Goal: Navigation & Orientation: Find specific page/section

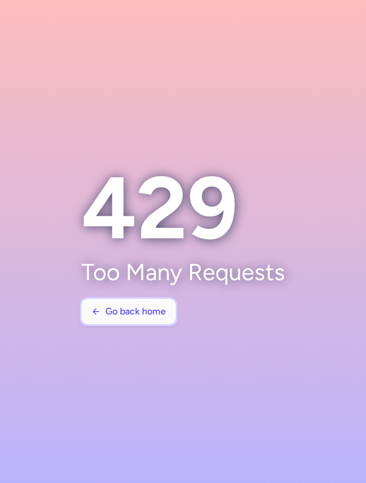
click at [130, 309] on span "Go back home" at bounding box center [135, 312] width 60 height 10
click at [162, 302] on button "Go back home" at bounding box center [128, 312] width 94 height 26
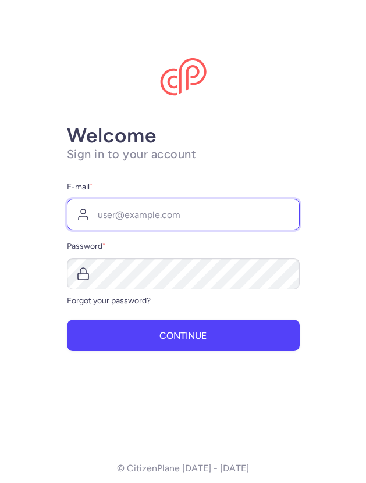
click at [216, 207] on input "E-mail *" at bounding box center [183, 214] width 233 height 31
type input "ebondot@citizenplane.com"
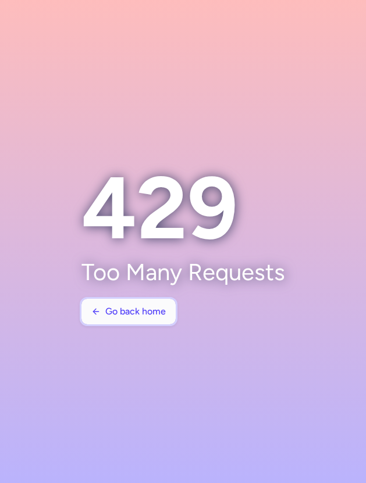
click at [141, 311] on span "Go back home" at bounding box center [135, 312] width 60 height 10
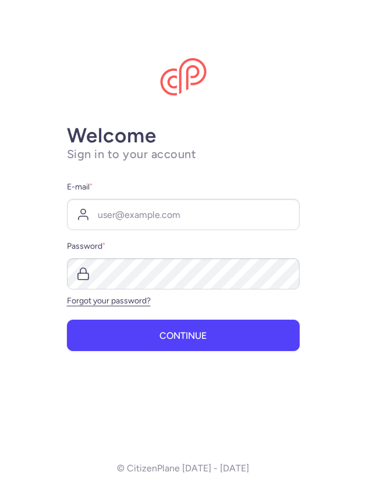
click at [255, 152] on h1 "Sign in to your account" at bounding box center [183, 154] width 233 height 15
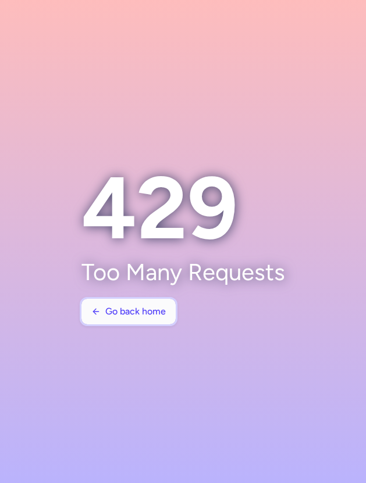
click at [131, 304] on button "Go back home" at bounding box center [128, 312] width 94 height 26
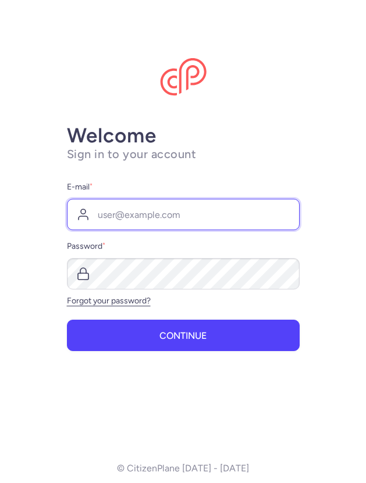
click at [163, 214] on input "E-mail *" at bounding box center [183, 214] width 233 height 31
type input "ebondot@citizenplane.com"
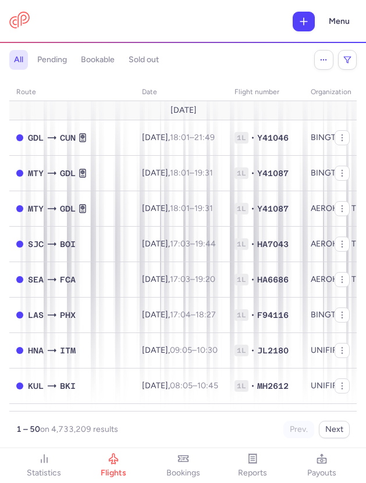
click at [226, 47] on div "all pending bookable sold out" at bounding box center [182, 57] width 347 height 24
click at [60, 62] on h4 "pending" at bounding box center [52, 60] width 30 height 10
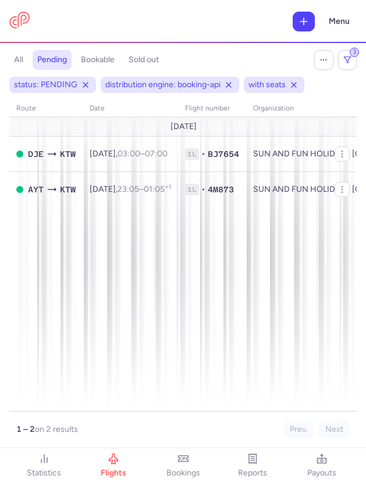
click at [23, 62] on button "all" at bounding box center [18, 60] width 19 height 20
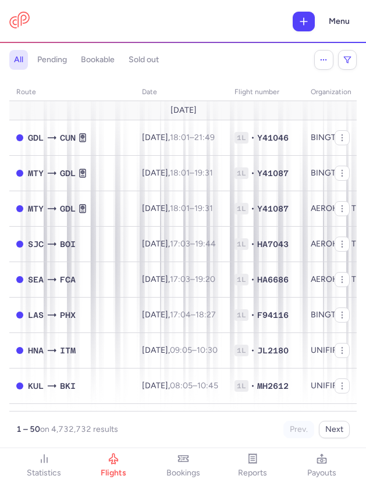
click at [256, 62] on div "all pending bookable sold out" at bounding box center [156, 60] width 295 height 20
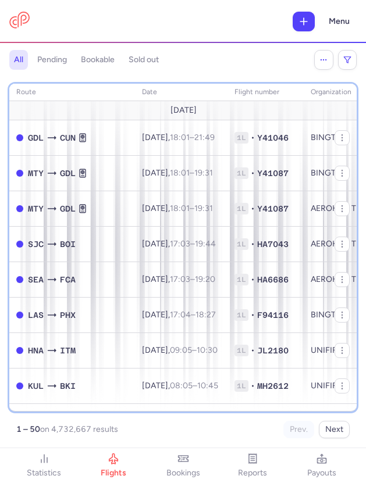
click at [220, 88] on th "date" at bounding box center [181, 92] width 92 height 17
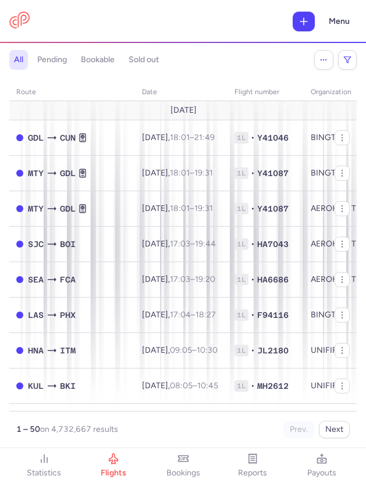
click at [215, 58] on div "all pending bookable sold out" at bounding box center [156, 60] width 295 height 20
click at [252, 37] on header "statistics flights bookings reports payouts Menu" at bounding box center [183, 21] width 366 height 43
drag, startPoint x: 365, startPoint y: 106, endPoint x: 480, endPoint y: 106, distance: 115.2
click at [365, 0] on html "statistics flights bookings reports payouts Menu Filters Export Upload all pend…" at bounding box center [183, 0] width 366 height 0
click at [292, 81] on div "route date Flight number organization APIs settings number of seats Ticket pric…" at bounding box center [182, 258] width 347 height 362
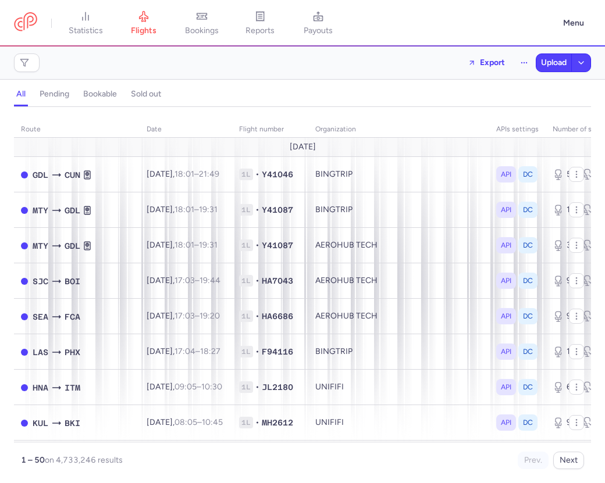
click at [365, 66] on div "Filters Export Upload" at bounding box center [302, 63] width 586 height 28
click at [76, 55] on div "Filters Export Upload" at bounding box center [302, 63] width 586 height 28
click at [30, 63] on span "Filters" at bounding box center [26, 63] width 21 height 14
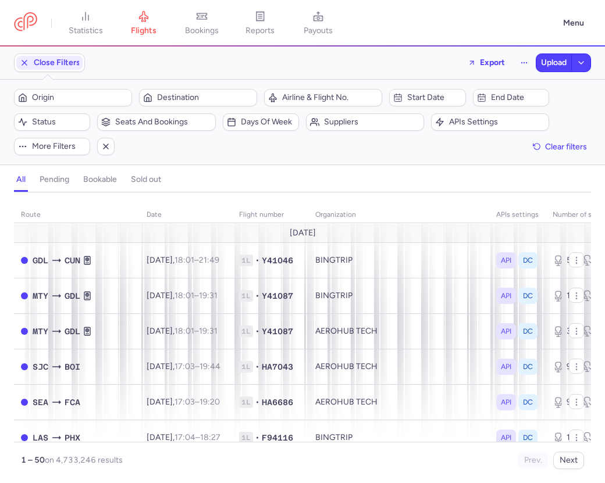
click at [117, 60] on div "Close Filters Export Upload" at bounding box center [302, 63] width 586 height 28
click at [65, 63] on span "Close Filters" at bounding box center [57, 62] width 47 height 9
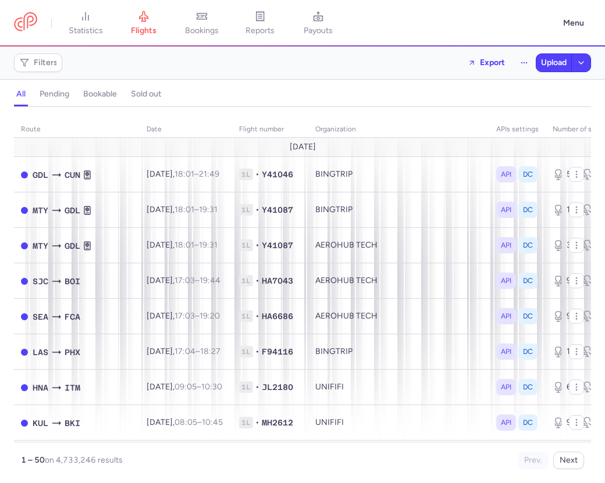
click at [365, 68] on div "Filters Export Upload" at bounding box center [302, 63] width 586 height 28
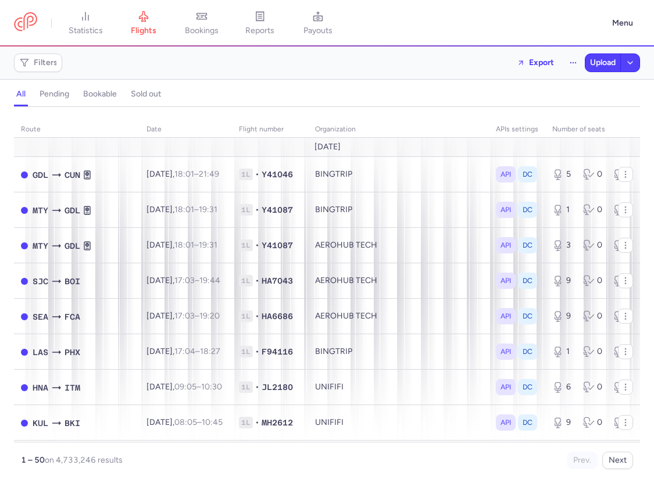
click at [365, 93] on div "all pending bookable sold out" at bounding box center [327, 97] width 626 height 20
click at [365, 63] on div "Filters Export Upload" at bounding box center [327, 63] width 636 height 28
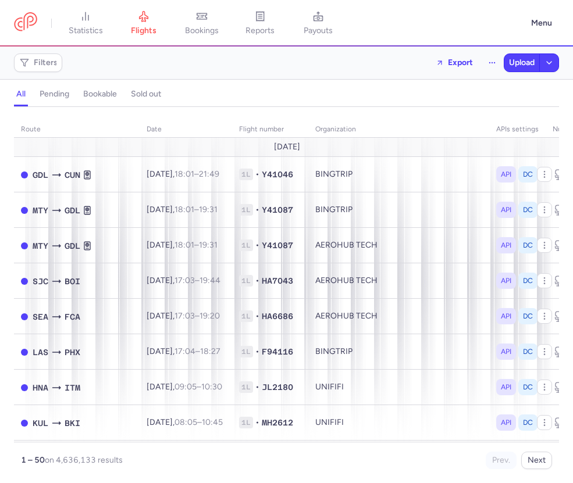
click at [350, 93] on div "all pending bookable sold out" at bounding box center [286, 97] width 545 height 20
click at [432, 97] on div "all pending bookable sold out" at bounding box center [286, 97] width 545 height 20
click at [429, 91] on div "all pending bookable sold out" at bounding box center [286, 97] width 545 height 20
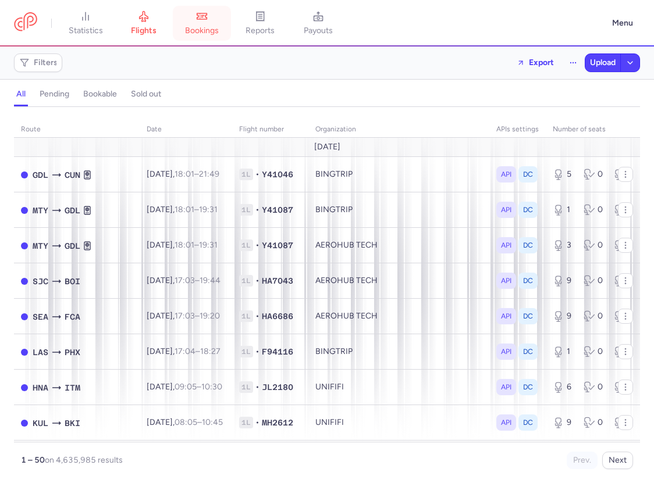
click at [200, 31] on span "bookings" at bounding box center [202, 31] width 34 height 10
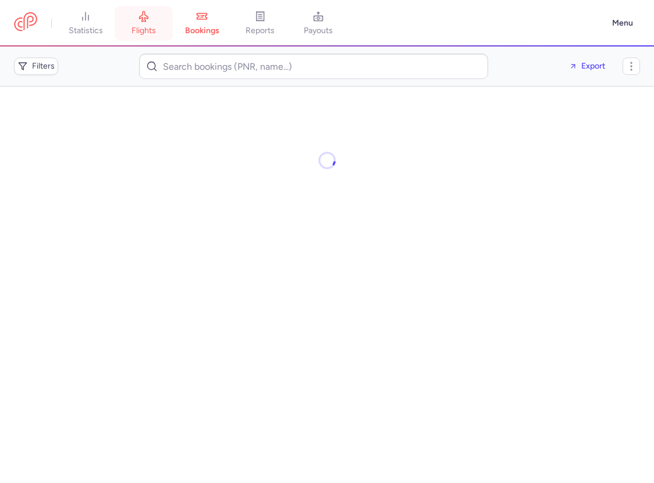
click at [159, 36] on link "flights" at bounding box center [144, 23] width 58 height 26
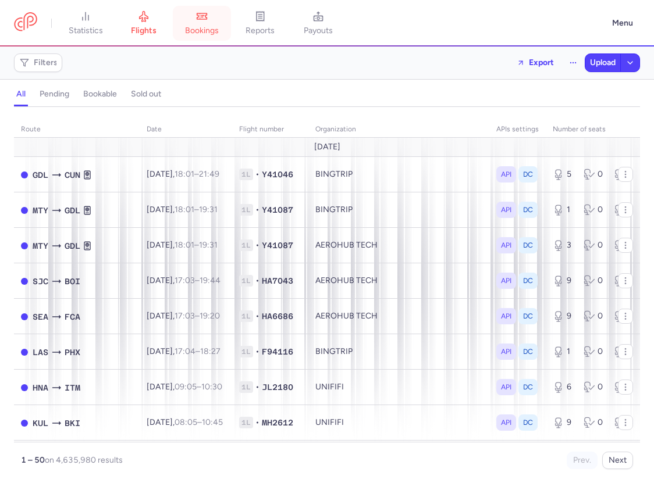
click at [210, 29] on span "bookings" at bounding box center [202, 31] width 34 height 10
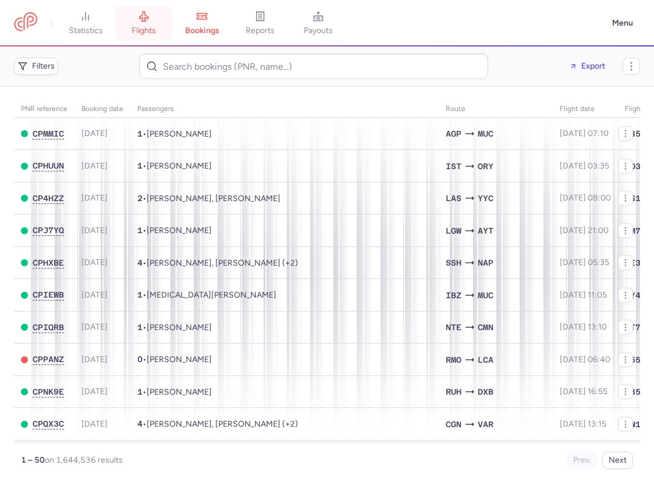
click at [145, 35] on span "flights" at bounding box center [143, 31] width 24 height 10
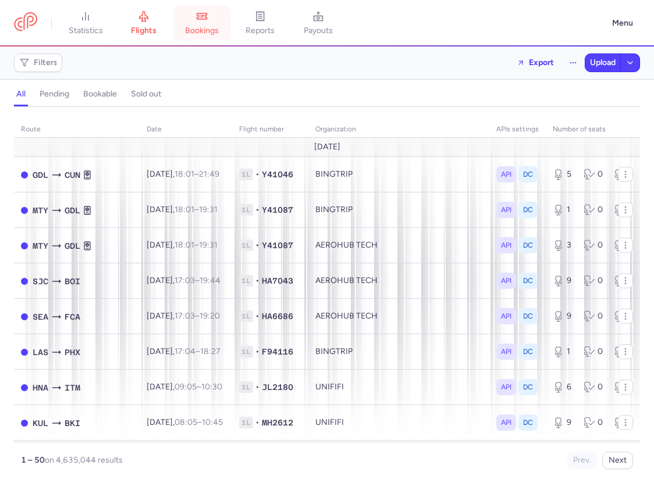
click at [204, 24] on link "bookings" at bounding box center [202, 23] width 58 height 26
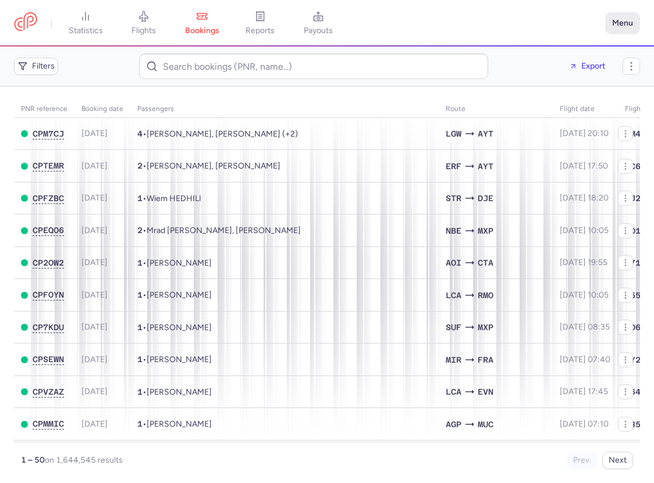
click at [615, 20] on button "Menu" at bounding box center [622, 23] width 35 height 22
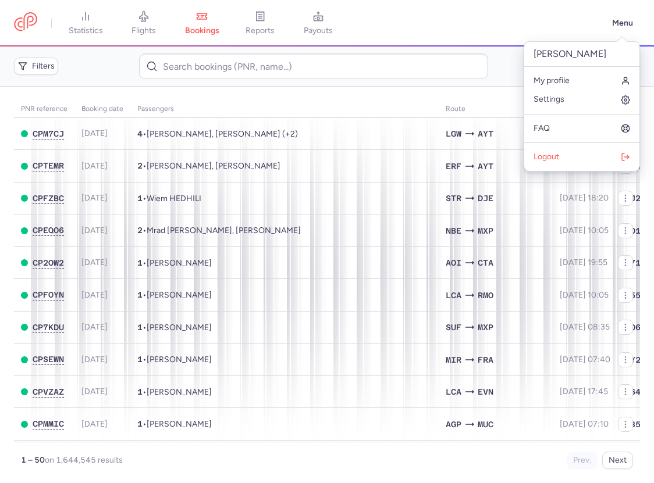
click at [560, 36] on header "statistics flights bookings reports payouts Menu" at bounding box center [327, 23] width 654 height 47
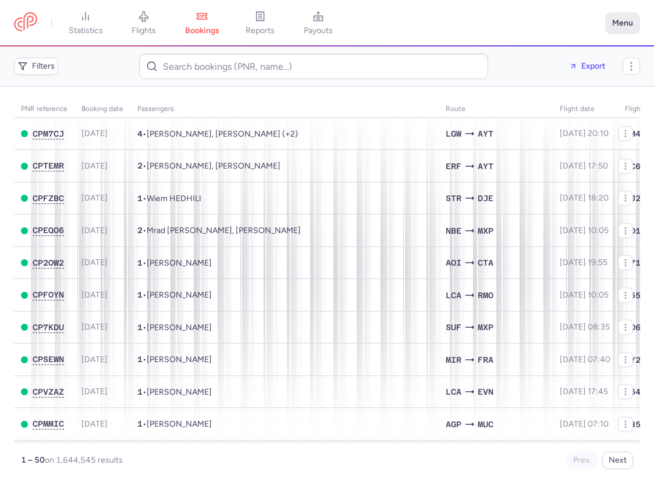
click at [628, 27] on button "Menu" at bounding box center [622, 23] width 35 height 22
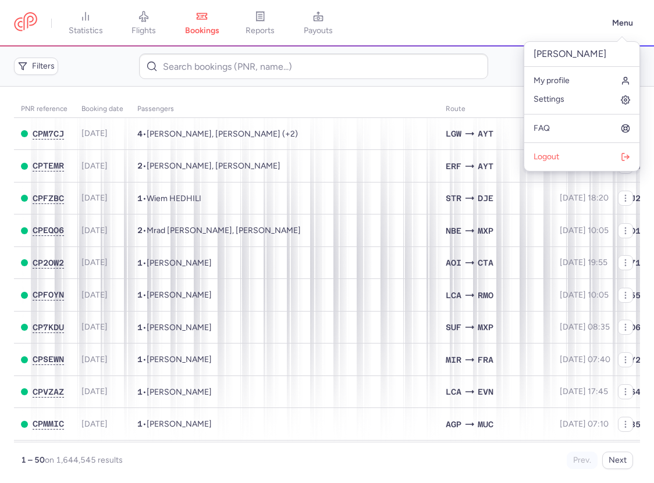
click at [476, 85] on header "Filters Export" at bounding box center [327, 67] width 654 height 40
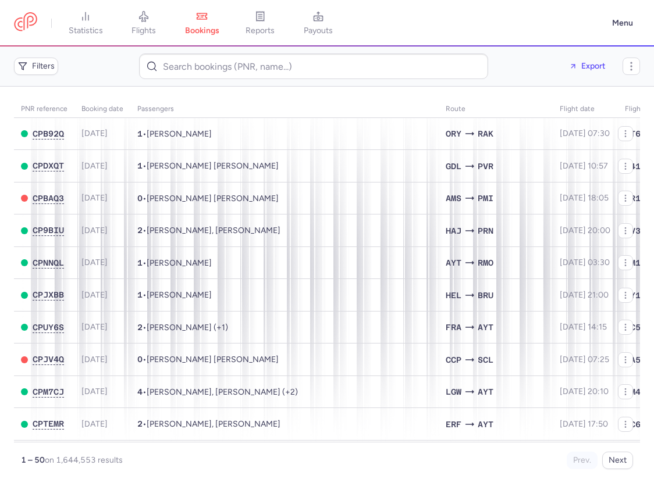
click at [149, 26] on span "flights" at bounding box center [143, 31] width 24 height 10
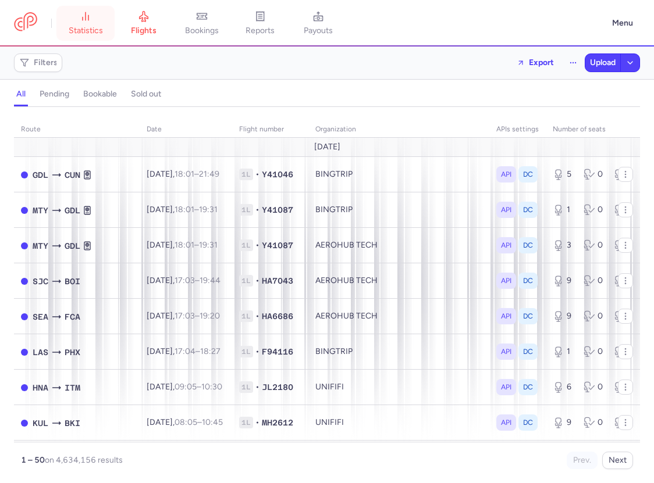
click at [101, 26] on span "statistics" at bounding box center [86, 31] width 34 height 10
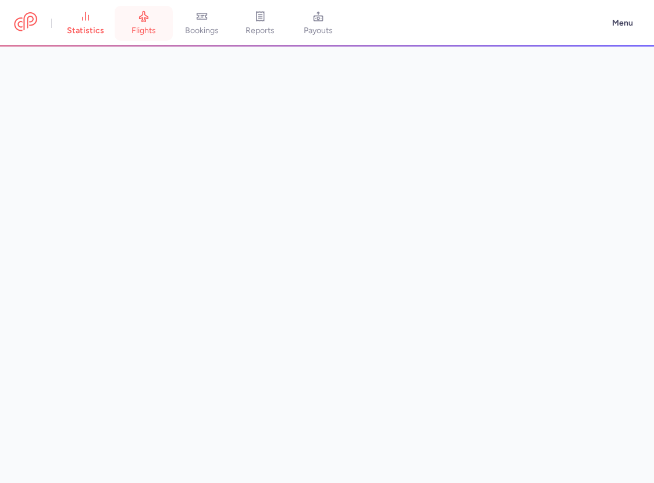
click at [147, 27] on span "flights" at bounding box center [143, 31] width 24 height 10
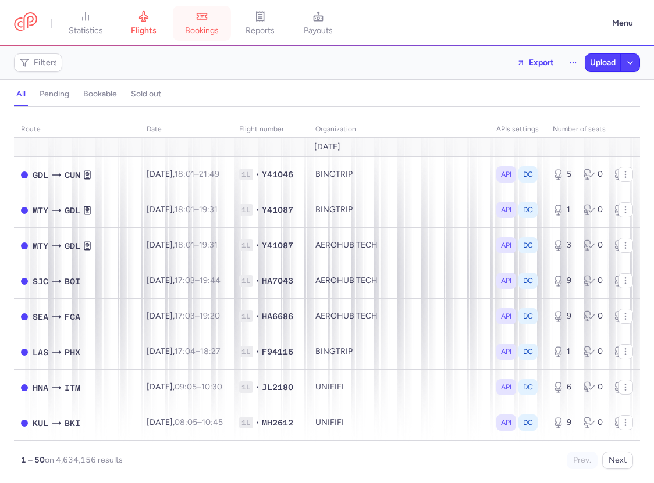
click at [201, 32] on span "bookings" at bounding box center [202, 31] width 34 height 10
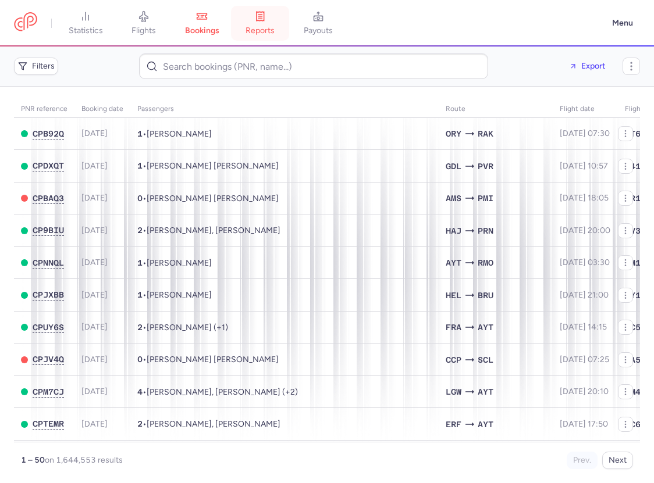
click at [265, 34] on span "reports" at bounding box center [259, 31] width 29 height 10
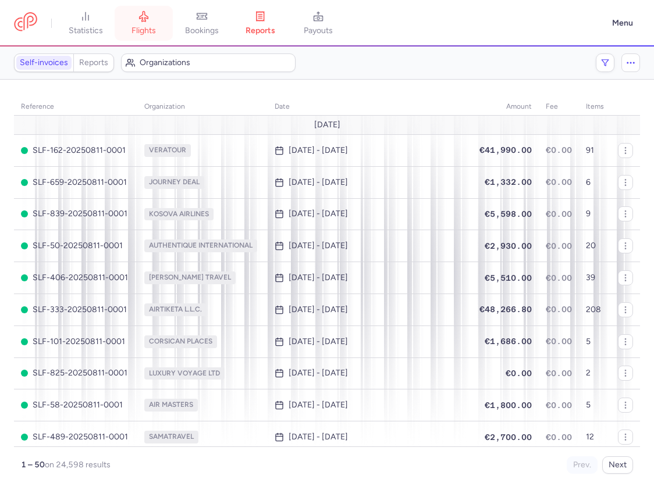
click at [161, 33] on link "flights" at bounding box center [144, 23] width 58 height 26
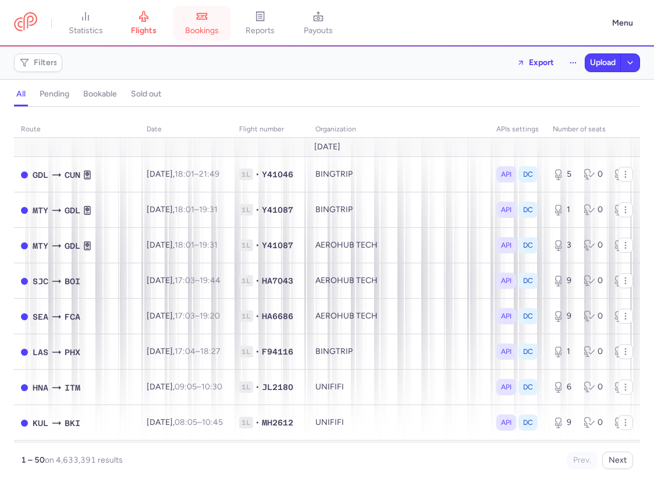
click at [215, 32] on span "bookings" at bounding box center [202, 31] width 34 height 10
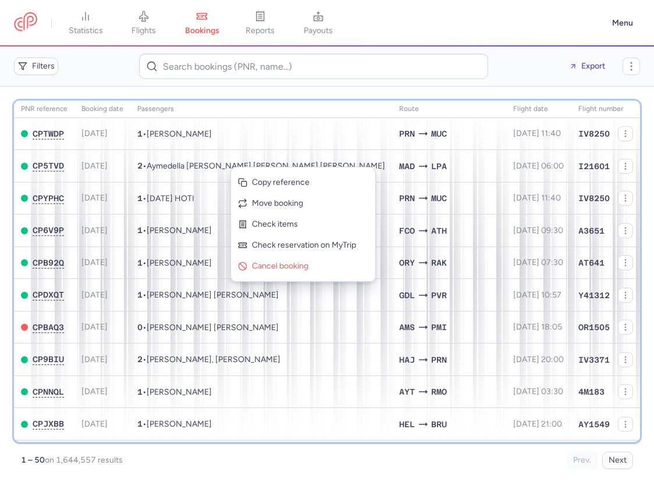
click at [305, 106] on th "Passengers" at bounding box center [261, 109] width 262 height 17
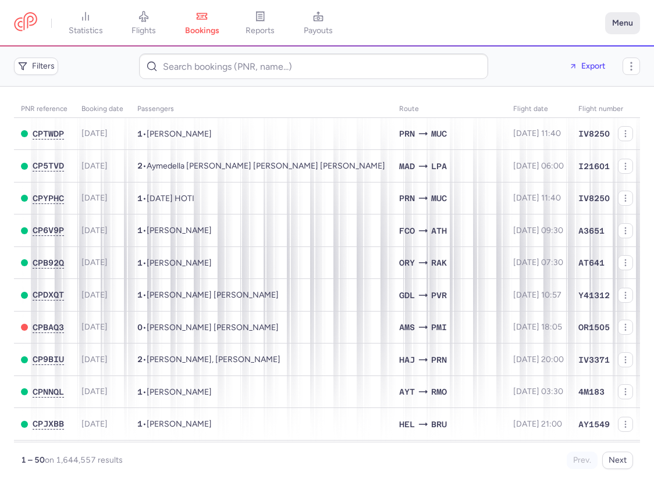
click at [625, 27] on button "Menu" at bounding box center [622, 23] width 35 height 22
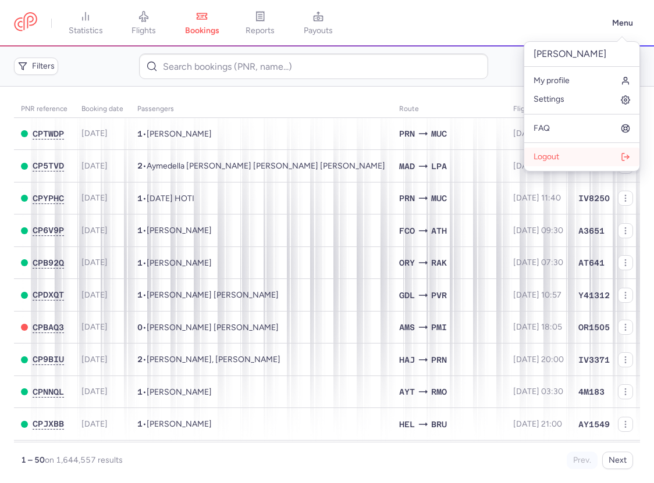
click at [550, 155] on span "Logout" at bounding box center [546, 156] width 26 height 9
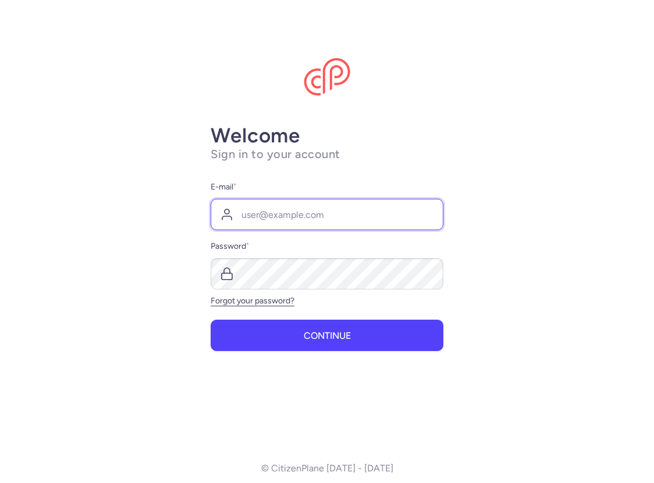
click at [347, 208] on input "E-mail *" at bounding box center [327, 214] width 233 height 31
type input "[EMAIL_ADDRESS][DOMAIN_NAME]"
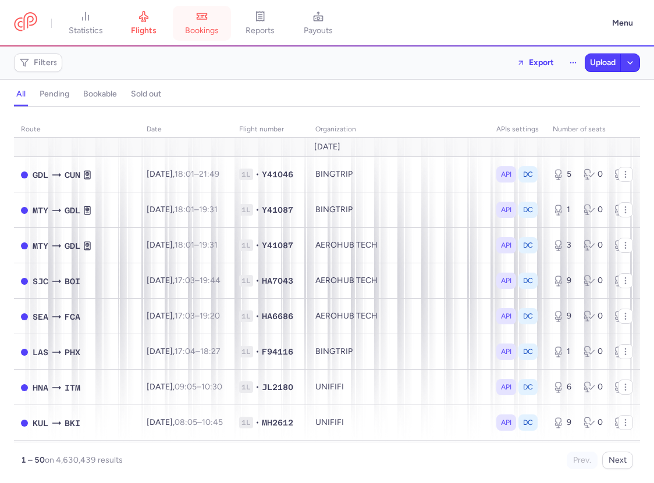
click at [206, 30] on span "bookings" at bounding box center [202, 31] width 34 height 10
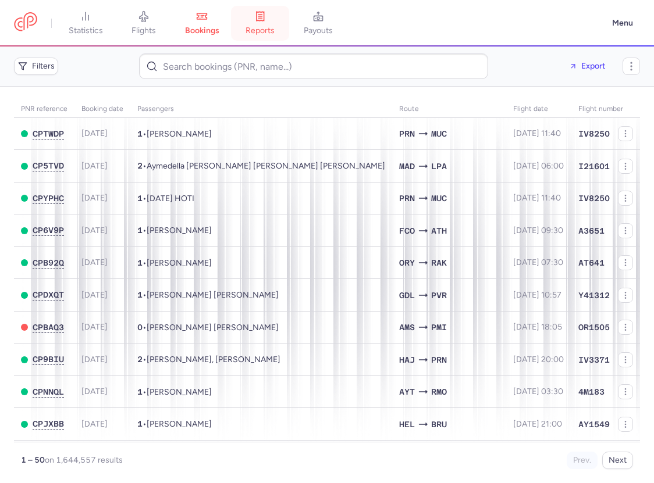
click at [268, 31] on span "reports" at bounding box center [259, 31] width 29 height 10
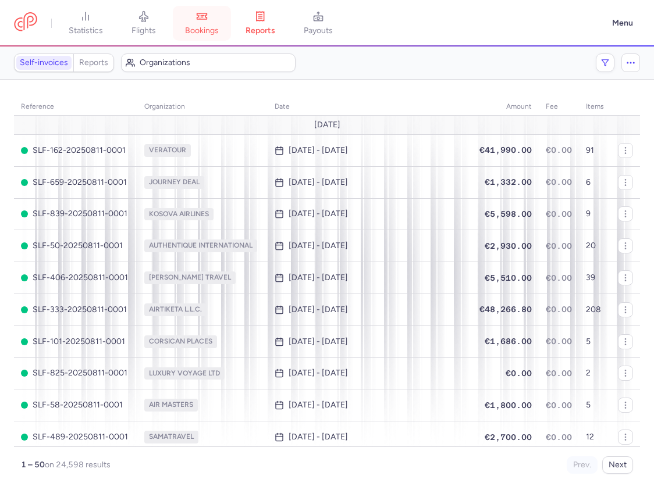
click at [214, 35] on span "bookings" at bounding box center [202, 31] width 34 height 10
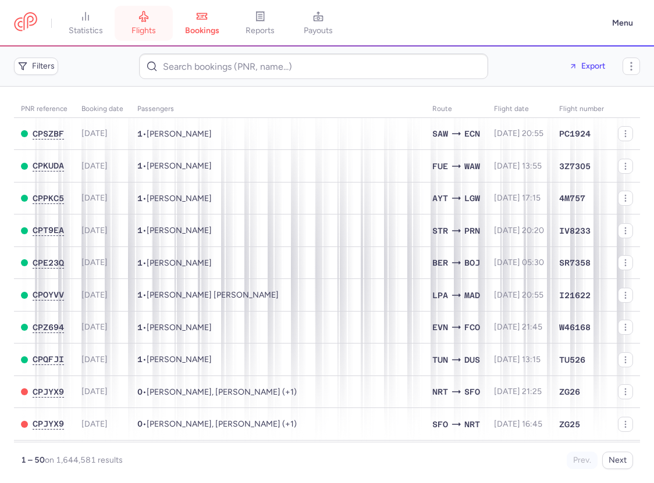
click at [159, 33] on link "flights" at bounding box center [144, 23] width 58 height 26
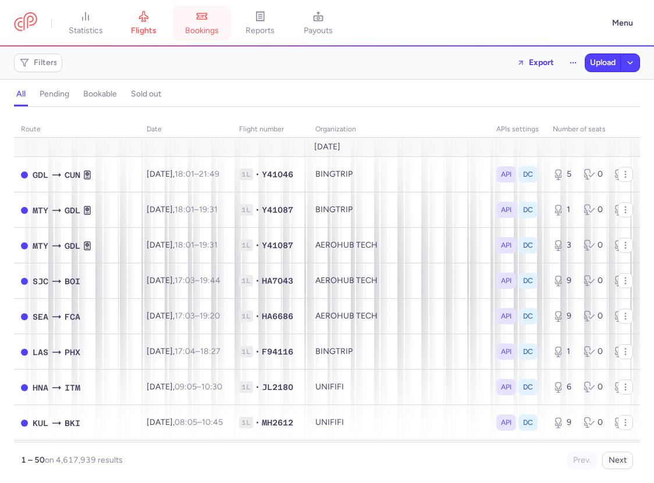
click at [195, 30] on span "bookings" at bounding box center [202, 31] width 34 height 10
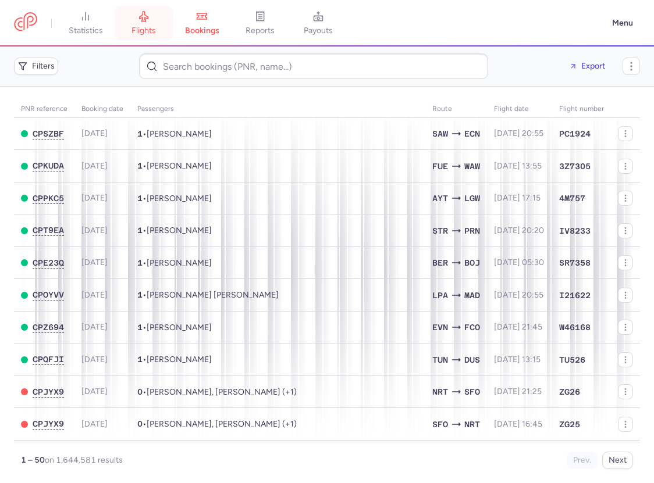
click at [154, 32] on span "flights" at bounding box center [143, 31] width 24 height 10
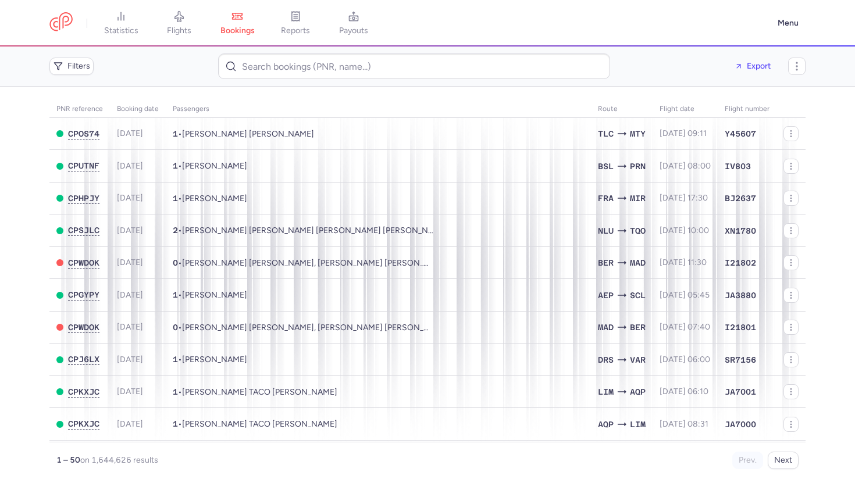
click at [706, 17] on nav "statistics flights bookings reports payouts" at bounding box center [409, 23] width 721 height 26
click at [173, 26] on span "flights" at bounding box center [179, 31] width 24 height 10
